Goal: Task Accomplishment & Management: Complete application form

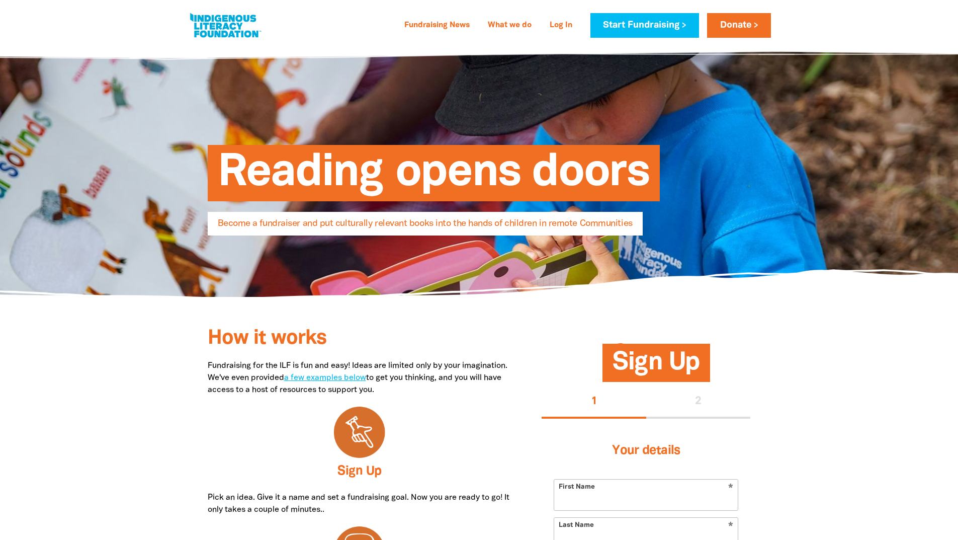
select select "AU"
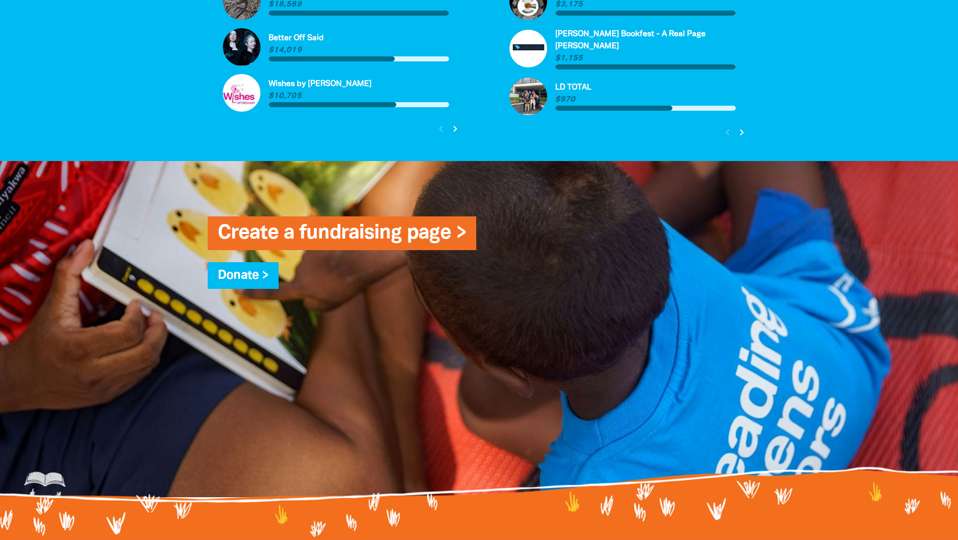
scroll to position [2438, 0]
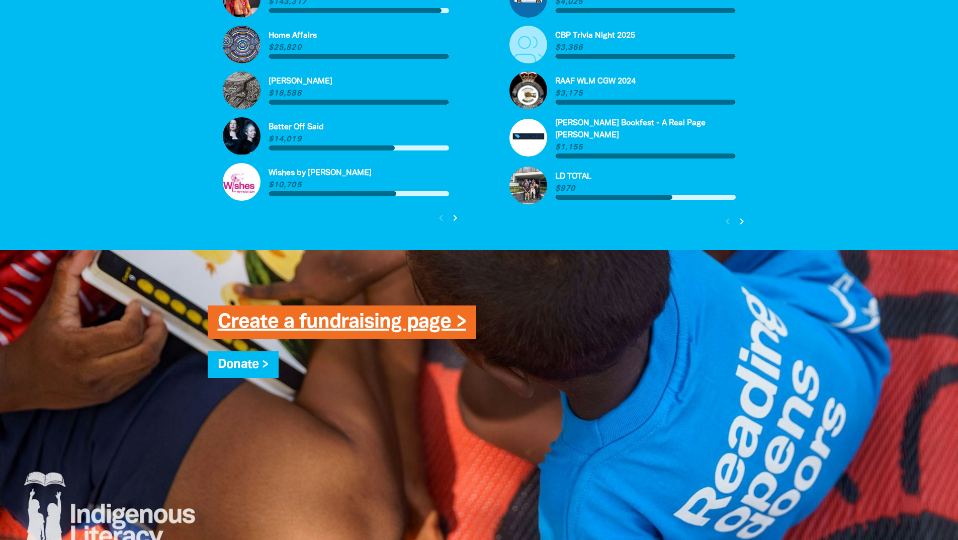
click at [359, 313] on link "Create a fundraising page >" at bounding box center [342, 322] width 249 height 19
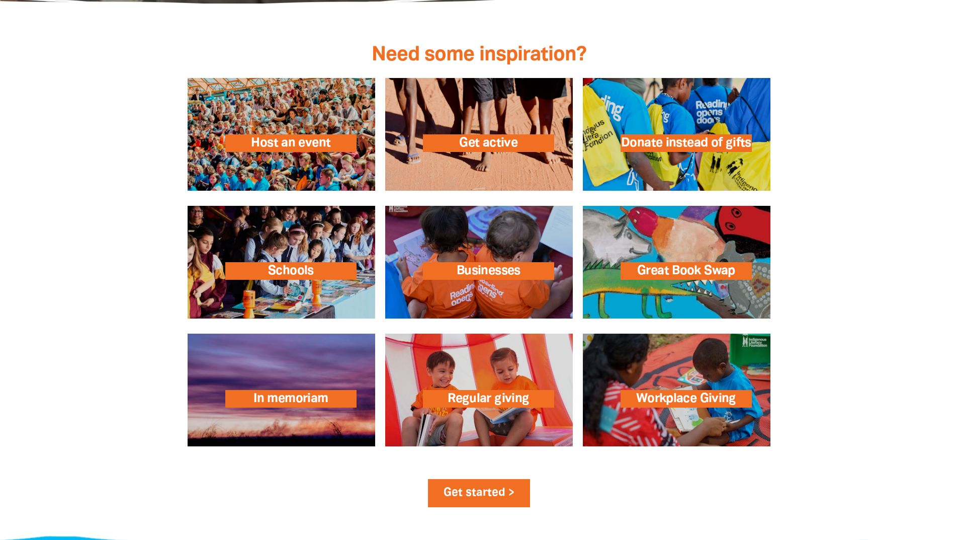
scroll to position [1432, 0]
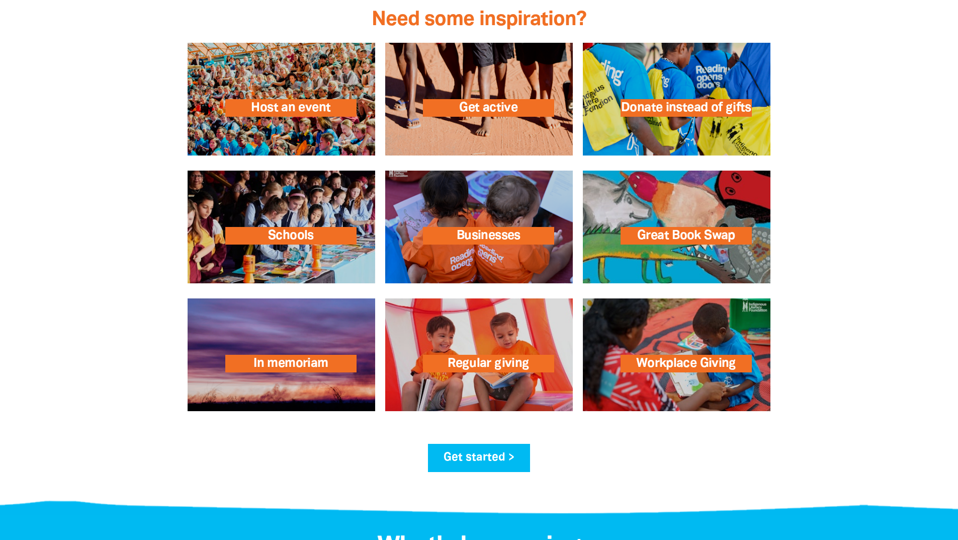
click at [476, 457] on link "Get started >" at bounding box center [479, 458] width 102 height 28
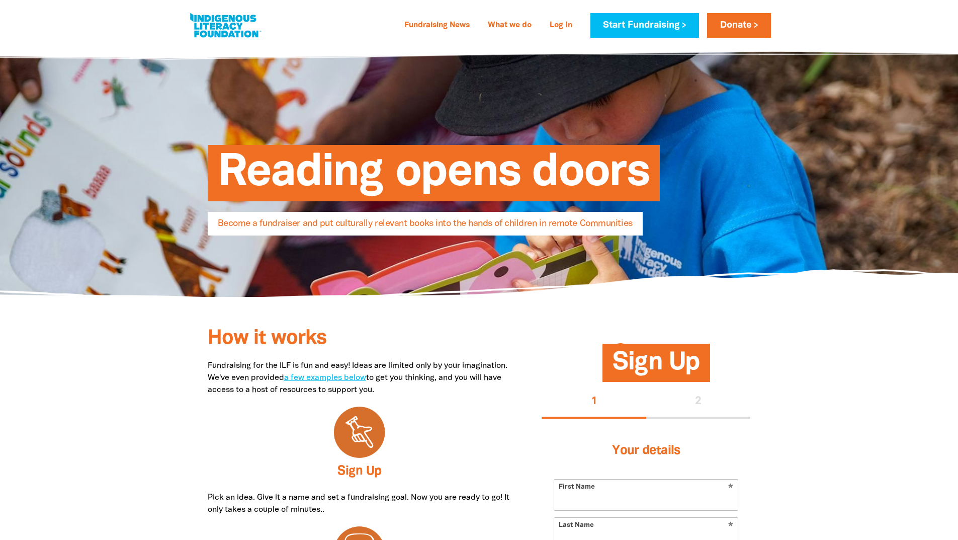
select select "AU"
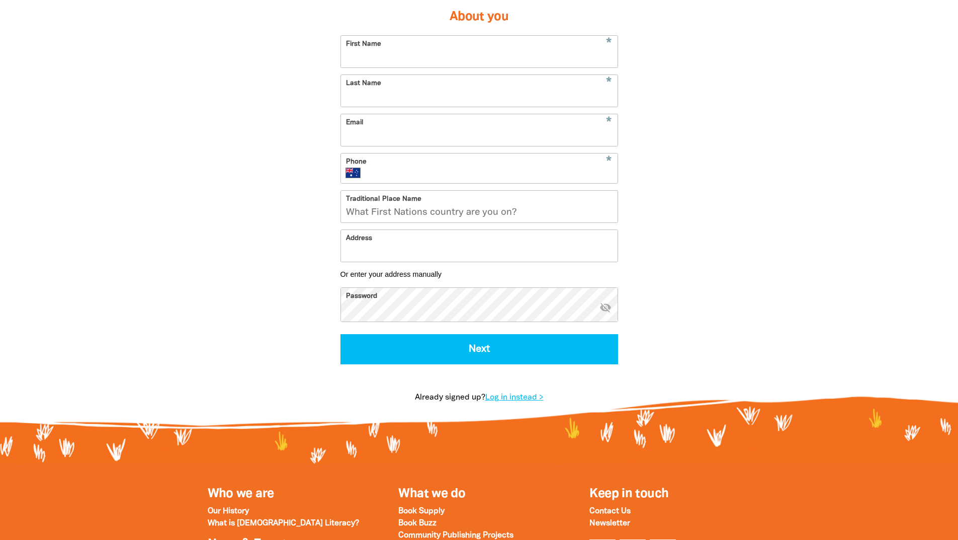
scroll to position [252, 0]
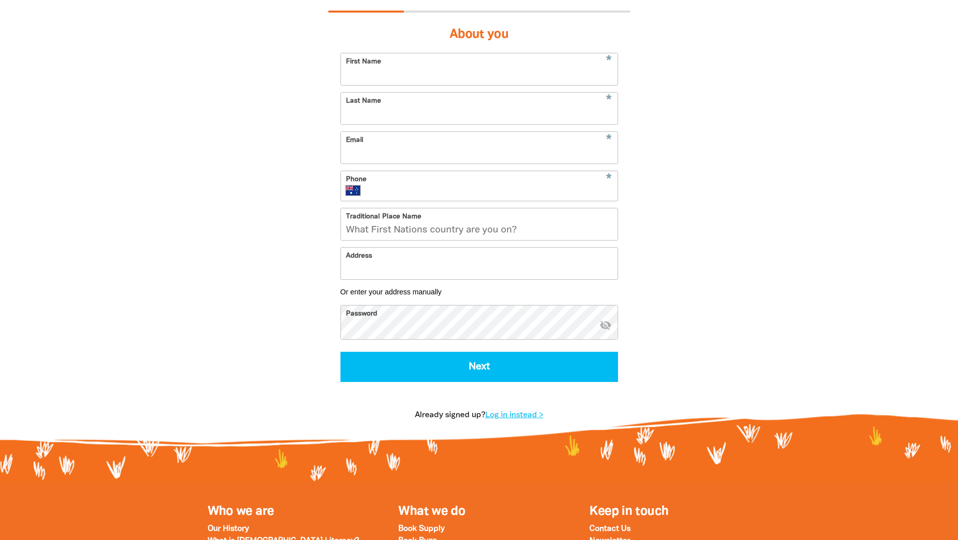
click at [403, 73] on input "First Name" at bounding box center [479, 69] width 277 height 32
type input "CLC"
click at [400, 119] on input "Last Name" at bounding box center [479, 109] width 277 height 32
type input "Library"
click at [375, 159] on input "Email" at bounding box center [479, 148] width 277 height 32
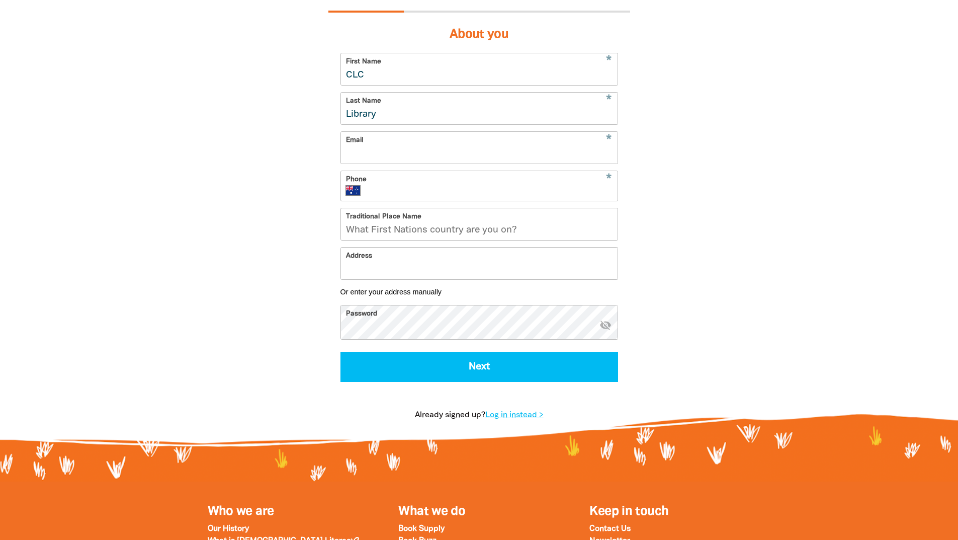
type input "[EMAIL_ADDRESS][DOMAIN_NAME]"
click at [406, 190] on div "* Phone International [GEOGRAPHIC_DATA] [GEOGRAPHIC_DATA] [GEOGRAPHIC_DATA] [GE…" at bounding box center [480, 186] width 278 height 31
click at [393, 196] on input "Phone" at bounding box center [490, 191] width 243 height 10
type input "[PHONE_NUMBER]"
click at [408, 237] on input "Traditional Place Name" at bounding box center [479, 224] width 277 height 32
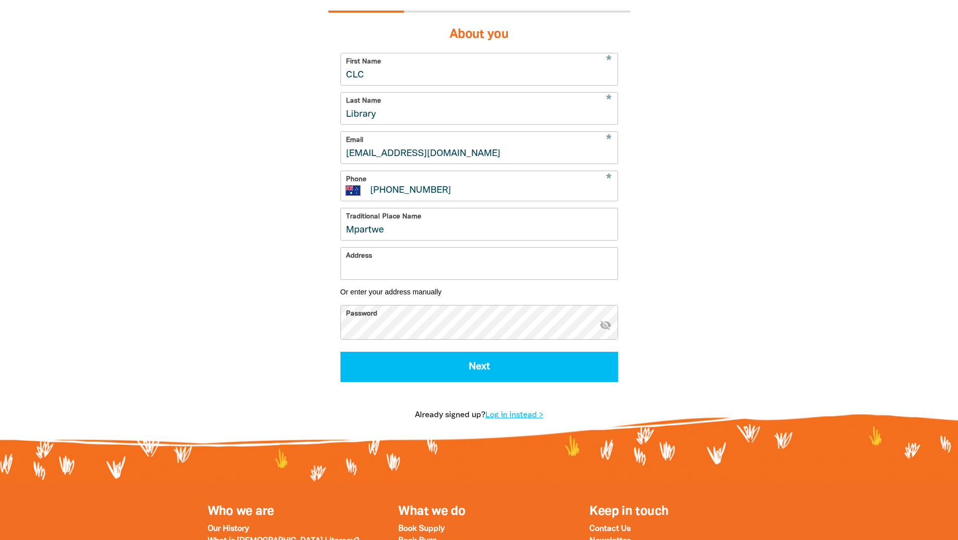
click at [369, 239] on input "Mpartwe" at bounding box center [479, 224] width 277 height 32
type input "Mparntwe"
click at [433, 276] on input "Address" at bounding box center [479, 264] width 277 height 32
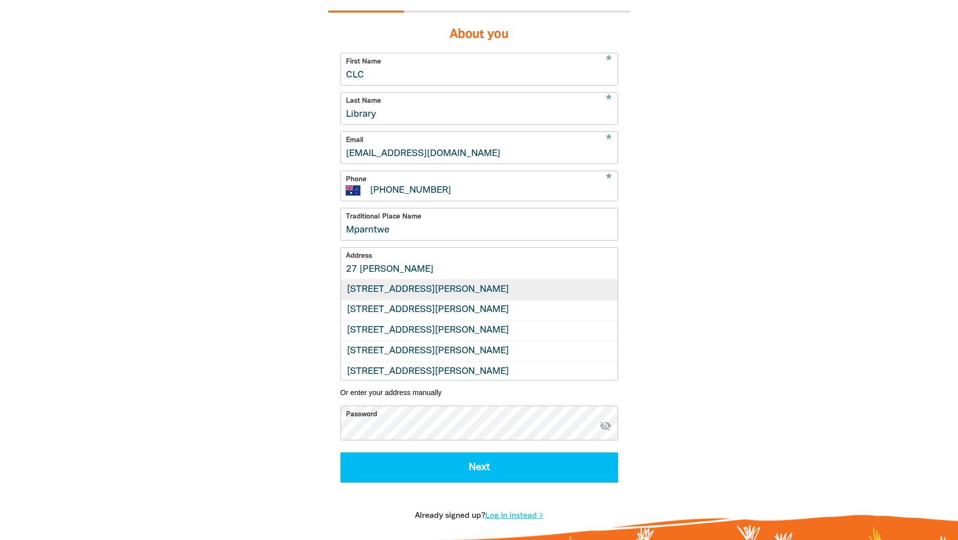
click at [427, 297] on div "[STREET_ADDRESS][PERSON_NAME]" at bounding box center [479, 290] width 277 height 20
type input "[STREET_ADDRESS][PERSON_NAME]"
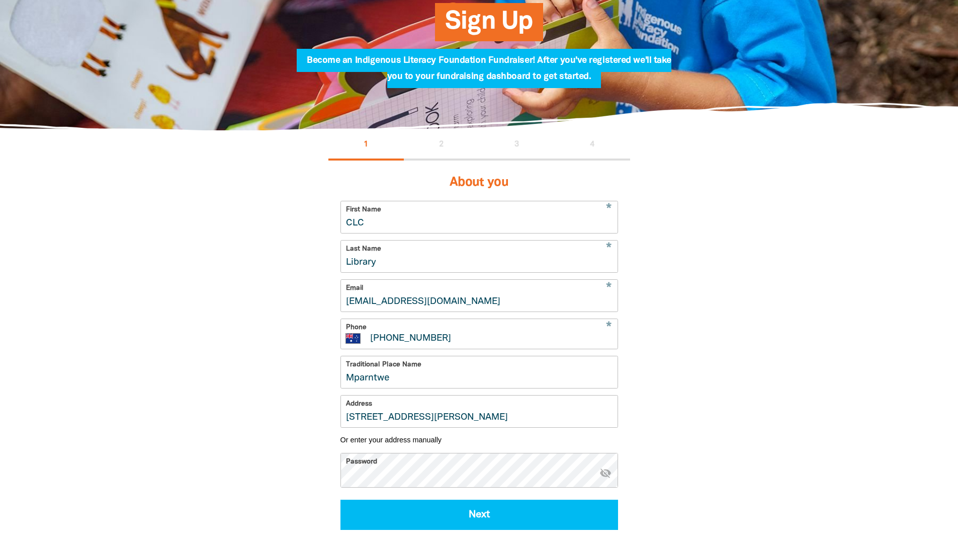
scroll to position [151, 0]
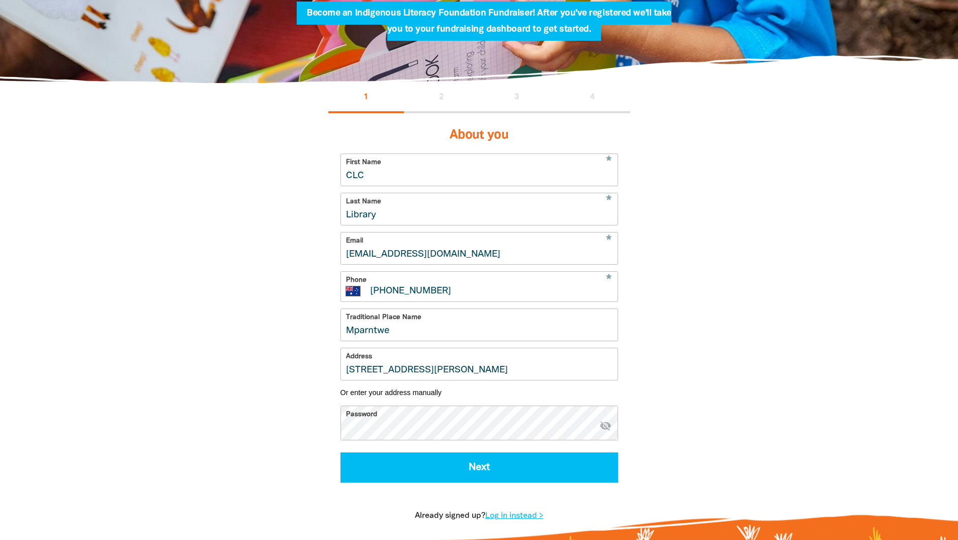
click at [606, 432] on icon "visibility_off" at bounding box center [606, 426] width 12 height 12
click at [606, 432] on icon "visibility" at bounding box center [606, 426] width 12 height 12
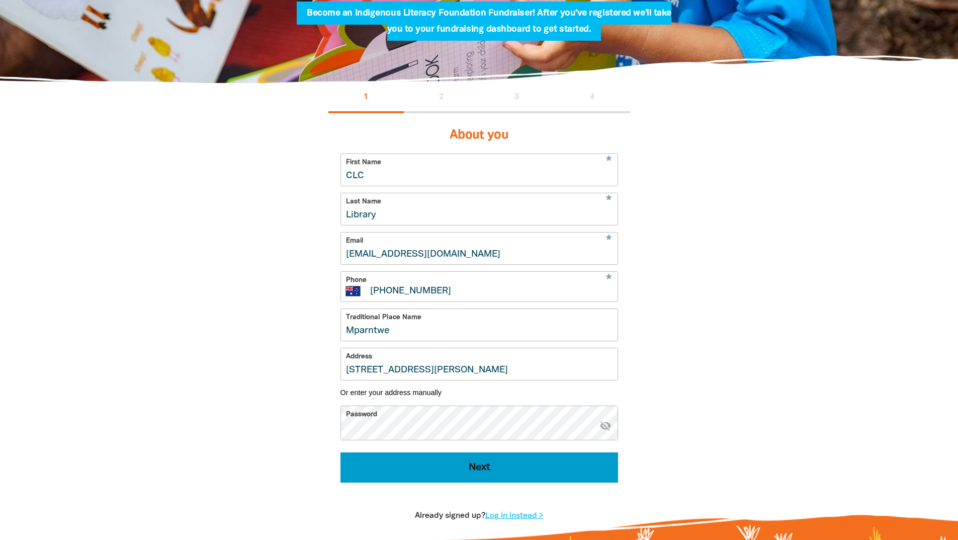
click at [492, 482] on button "Next" at bounding box center [480, 467] width 278 height 30
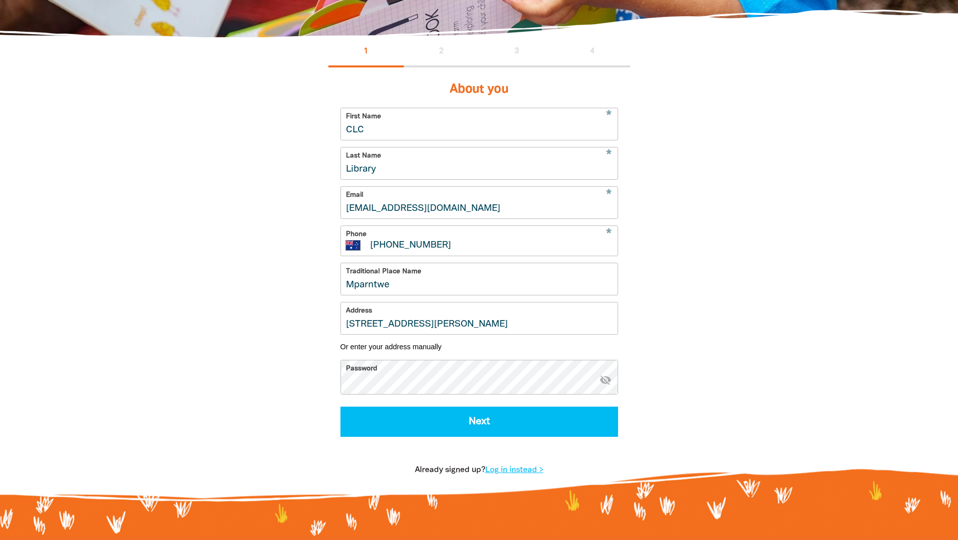
select select "No"
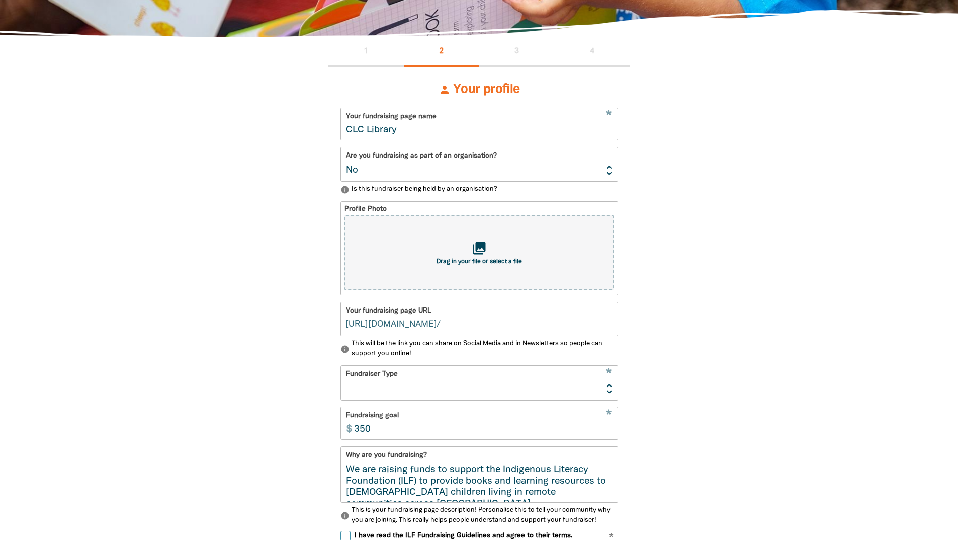
scroll to position [217, 0]
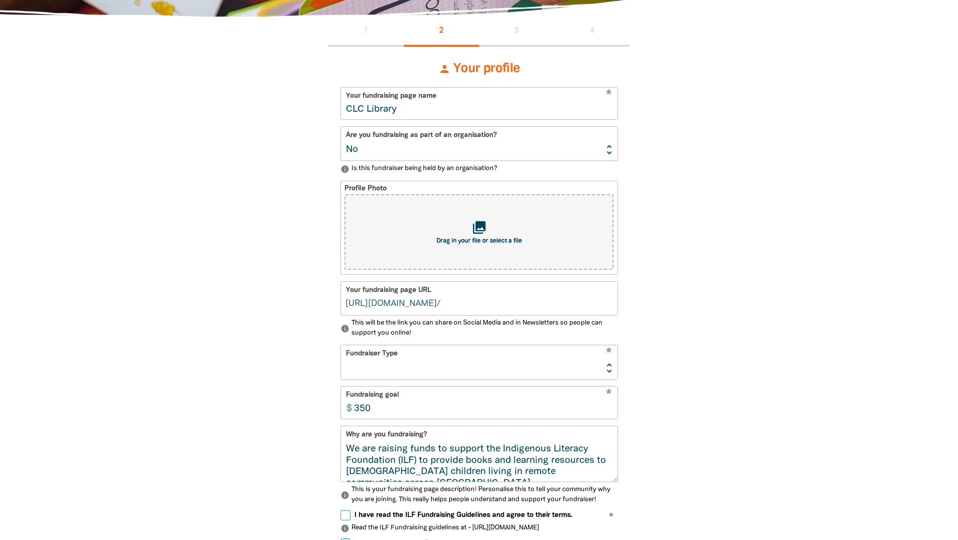
type input "clc-library"
click at [388, 154] on select "Yes No" at bounding box center [479, 144] width 277 height 34
select select "Yes"
click at [341, 128] on select "Yes No" at bounding box center [479, 144] width 277 height 34
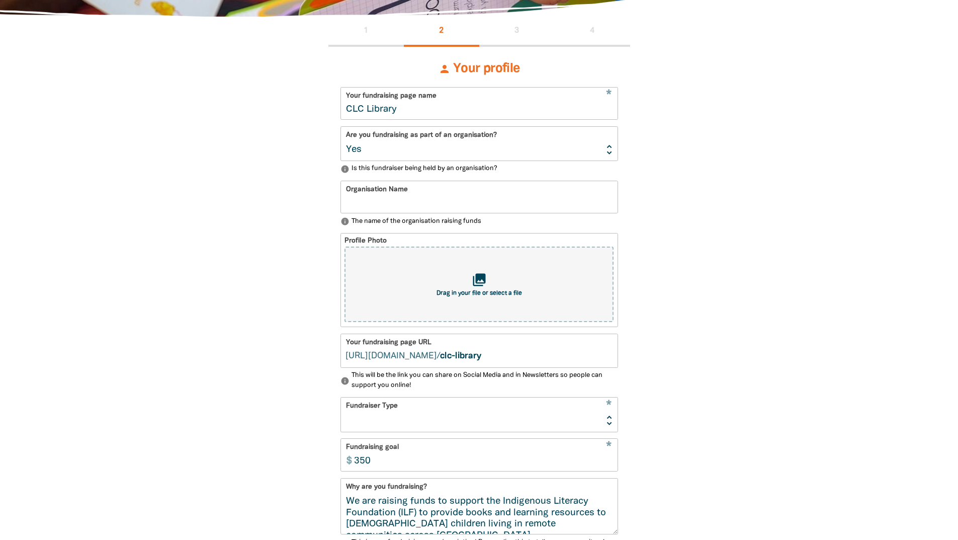
click at [426, 194] on input "Organisation Name" at bounding box center [479, 197] width 277 height 32
type input "Central Land Council"
select select "No"
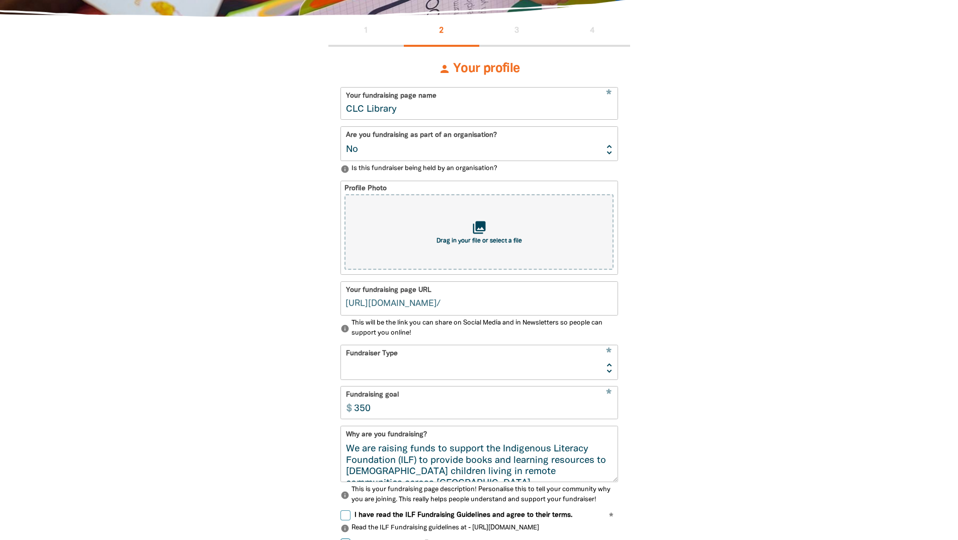
type input "clc-library"
click at [732, 245] on div "1 2 3 4 person Your profile * Your fundraising page name CLC Library Are you fu…" at bounding box center [480, 364] width 604 height 695
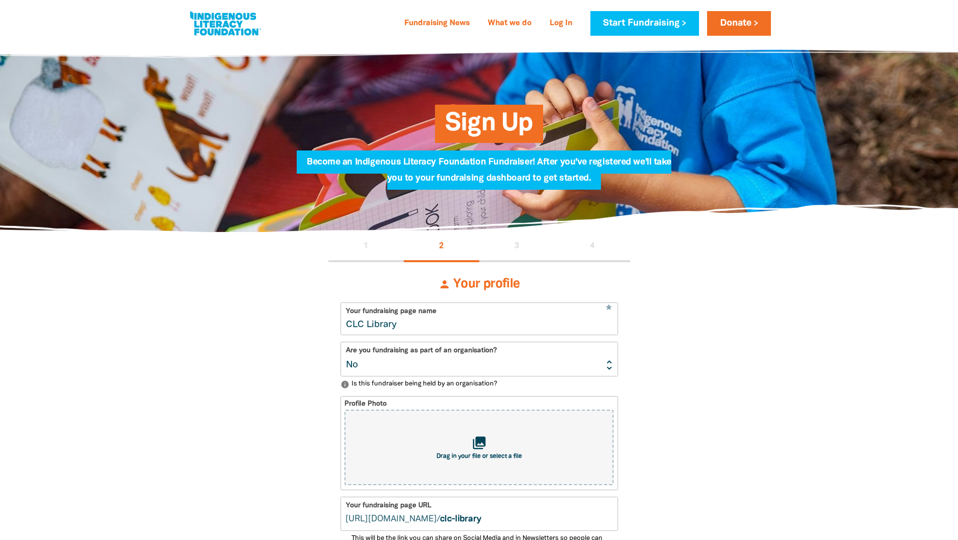
scroll to position [0, 0]
